Goal: Navigation & Orientation: Find specific page/section

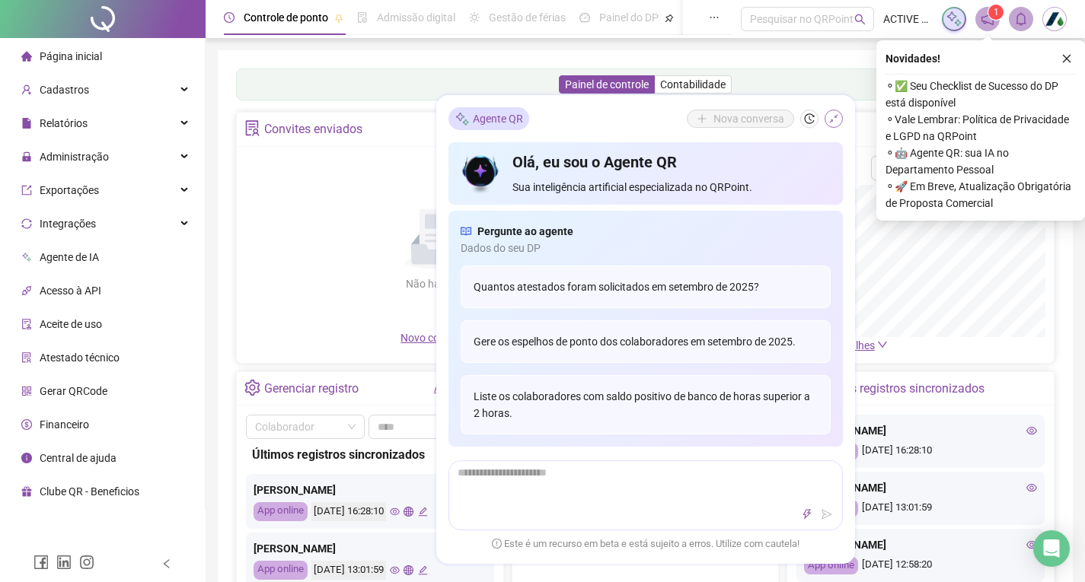
click at [824, 120] on button "button" at bounding box center [833, 119] width 18 height 18
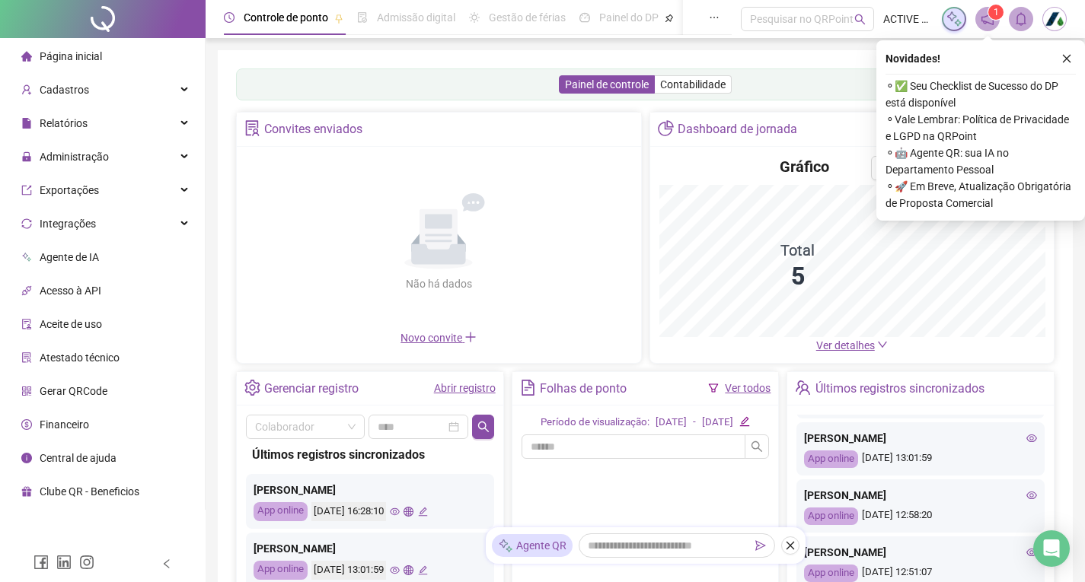
scroll to position [76, 0]
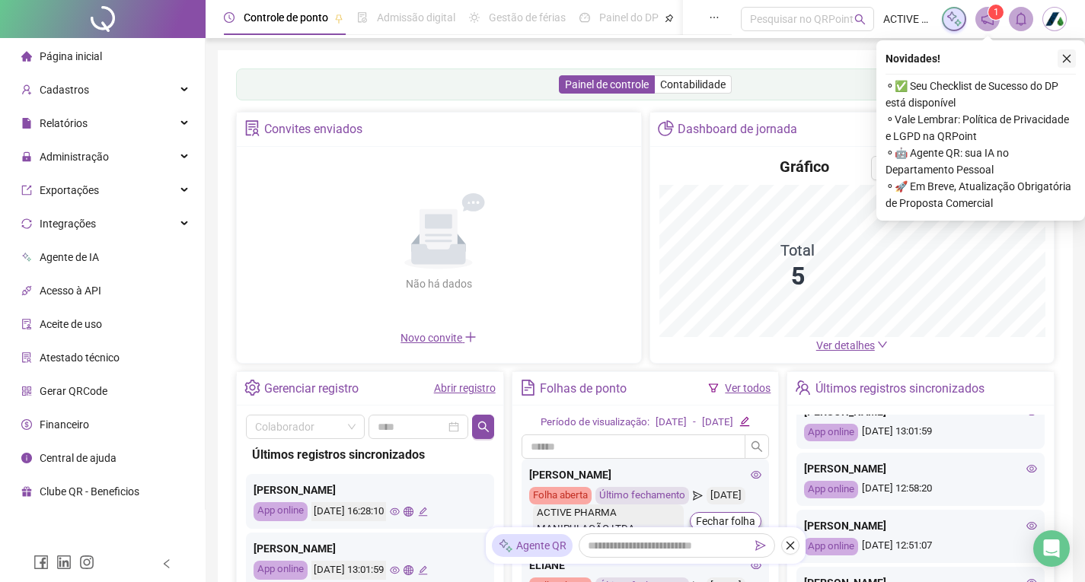
click at [1062, 57] on icon "close" at bounding box center [1066, 58] width 11 height 11
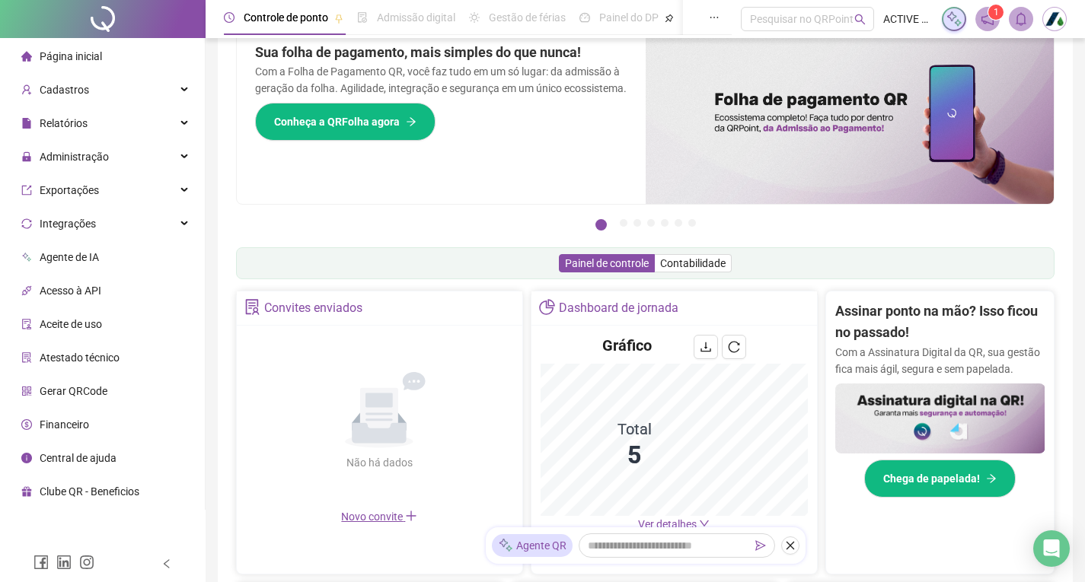
scroll to position [460, 0]
